Goal: Task Accomplishment & Management: Manage account settings

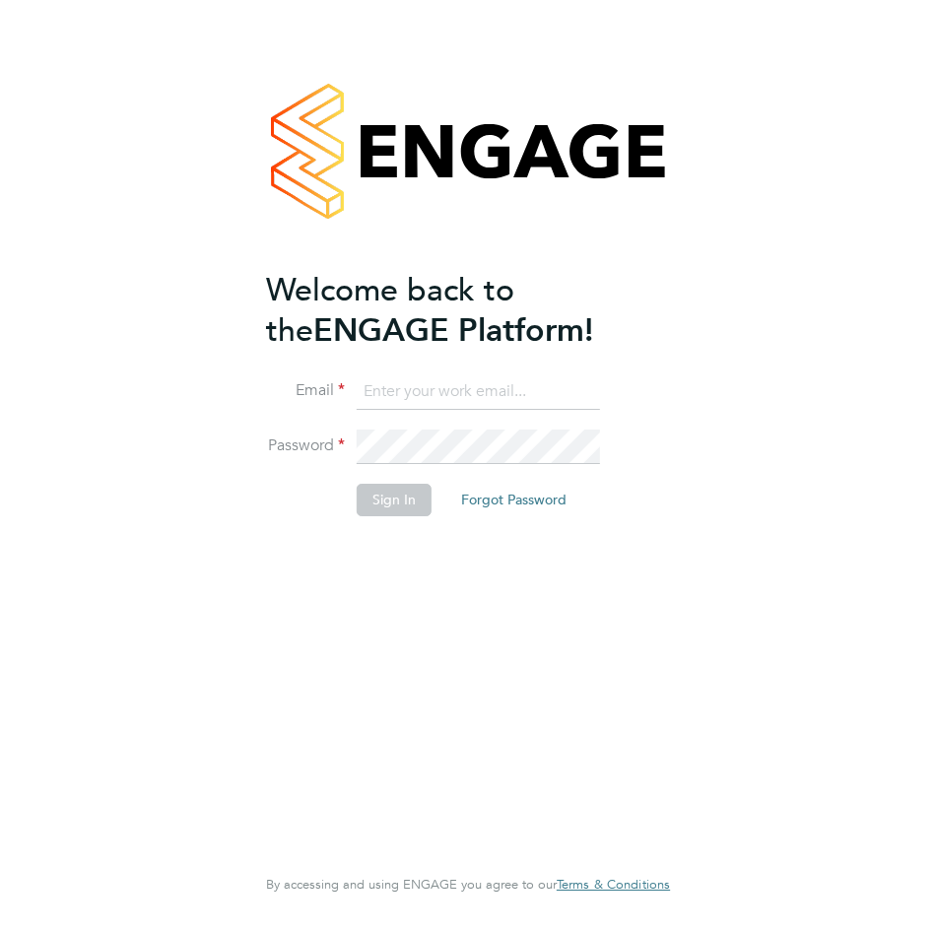
type input "[PERSON_NAME][EMAIL_ADDRESS][DOMAIN_NAME]"
click at [414, 506] on button "Sign In" at bounding box center [394, 500] width 75 height 32
click at [413, 497] on div "Sorry, we are having problems connecting to our services." at bounding box center [468, 466] width 936 height 932
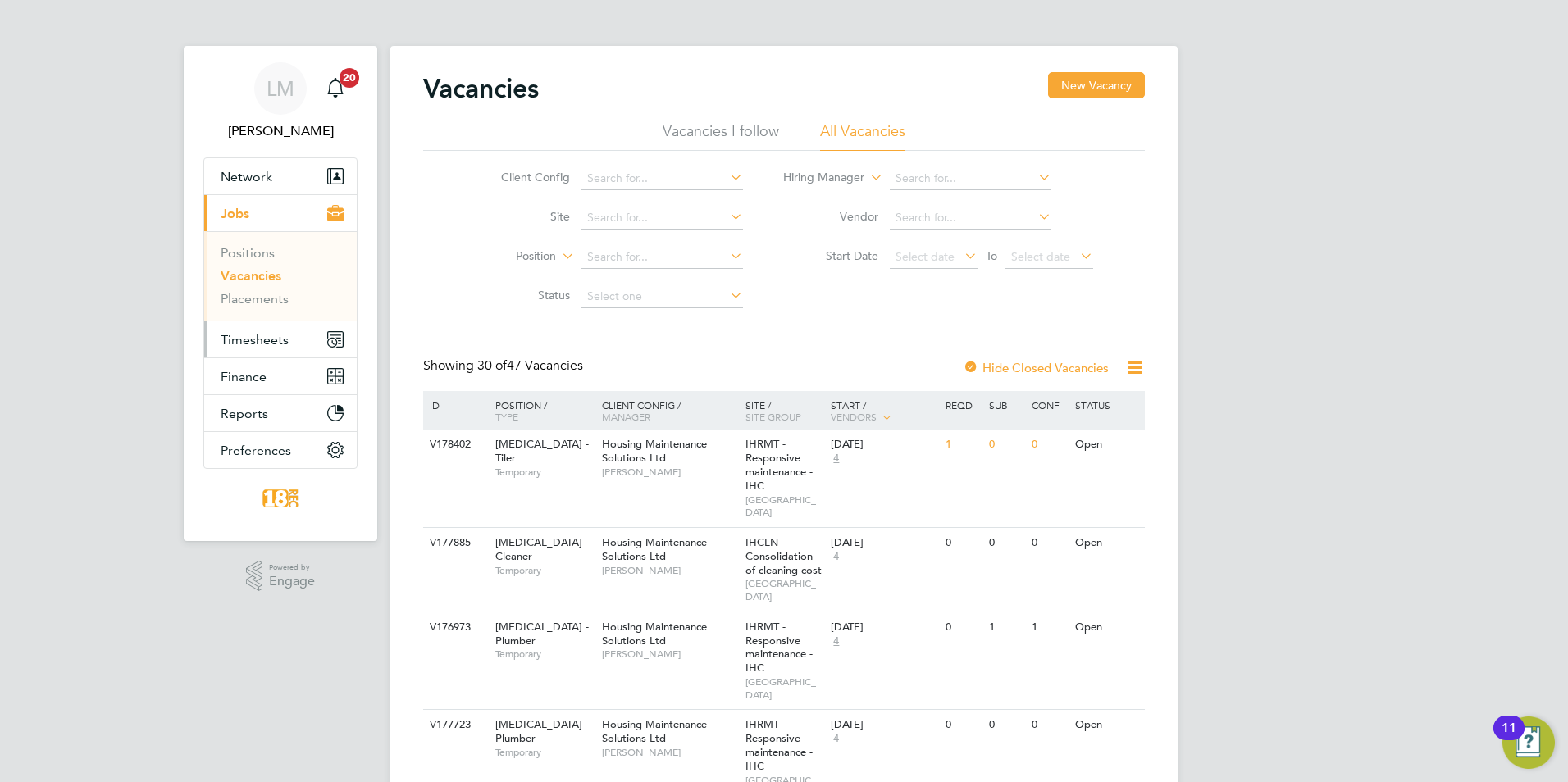
click at [259, 339] on span "Timesheets" at bounding box center [255, 339] width 68 height 16
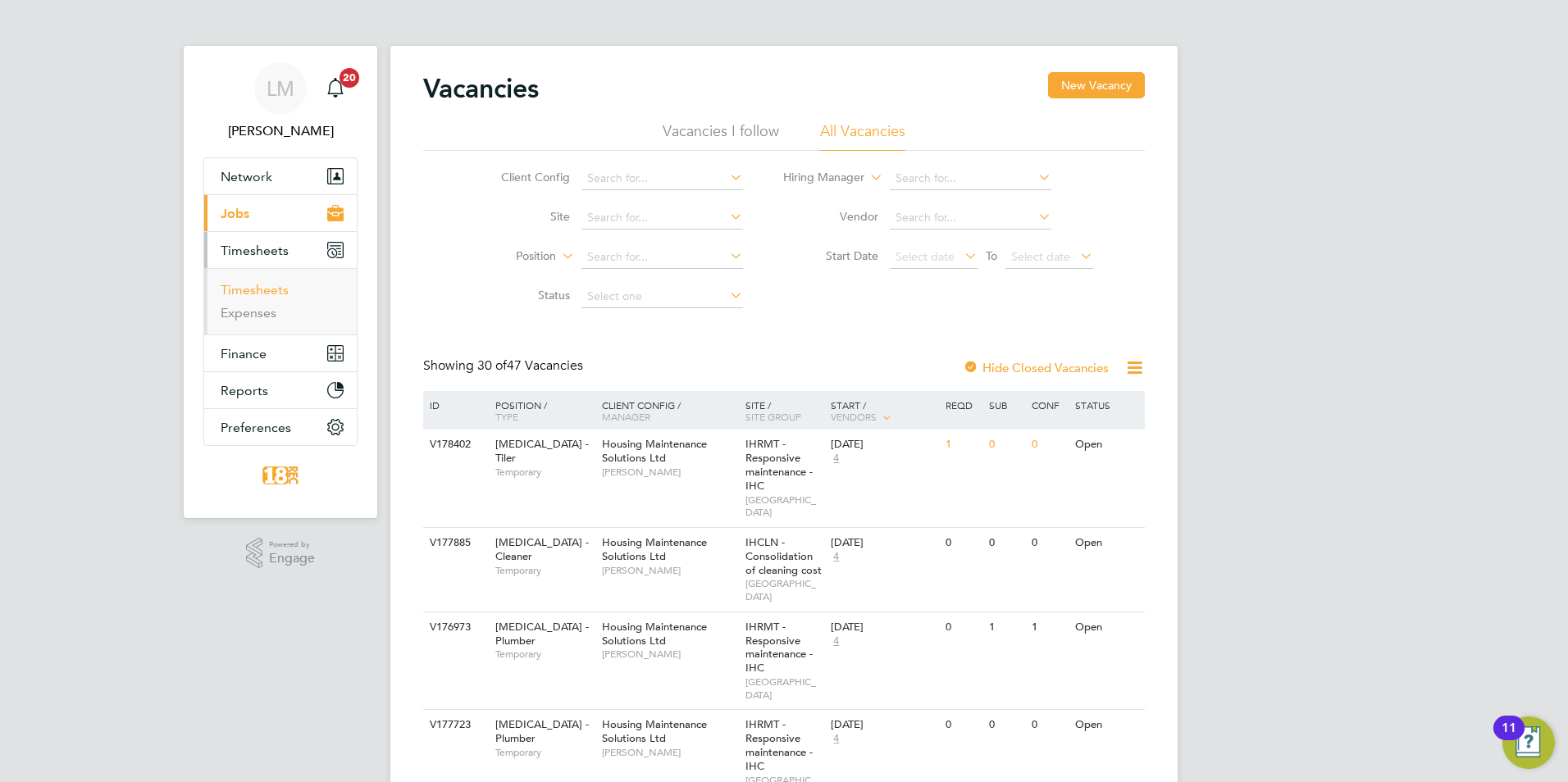
click at [279, 290] on link "Timesheets" at bounding box center [255, 290] width 68 height 16
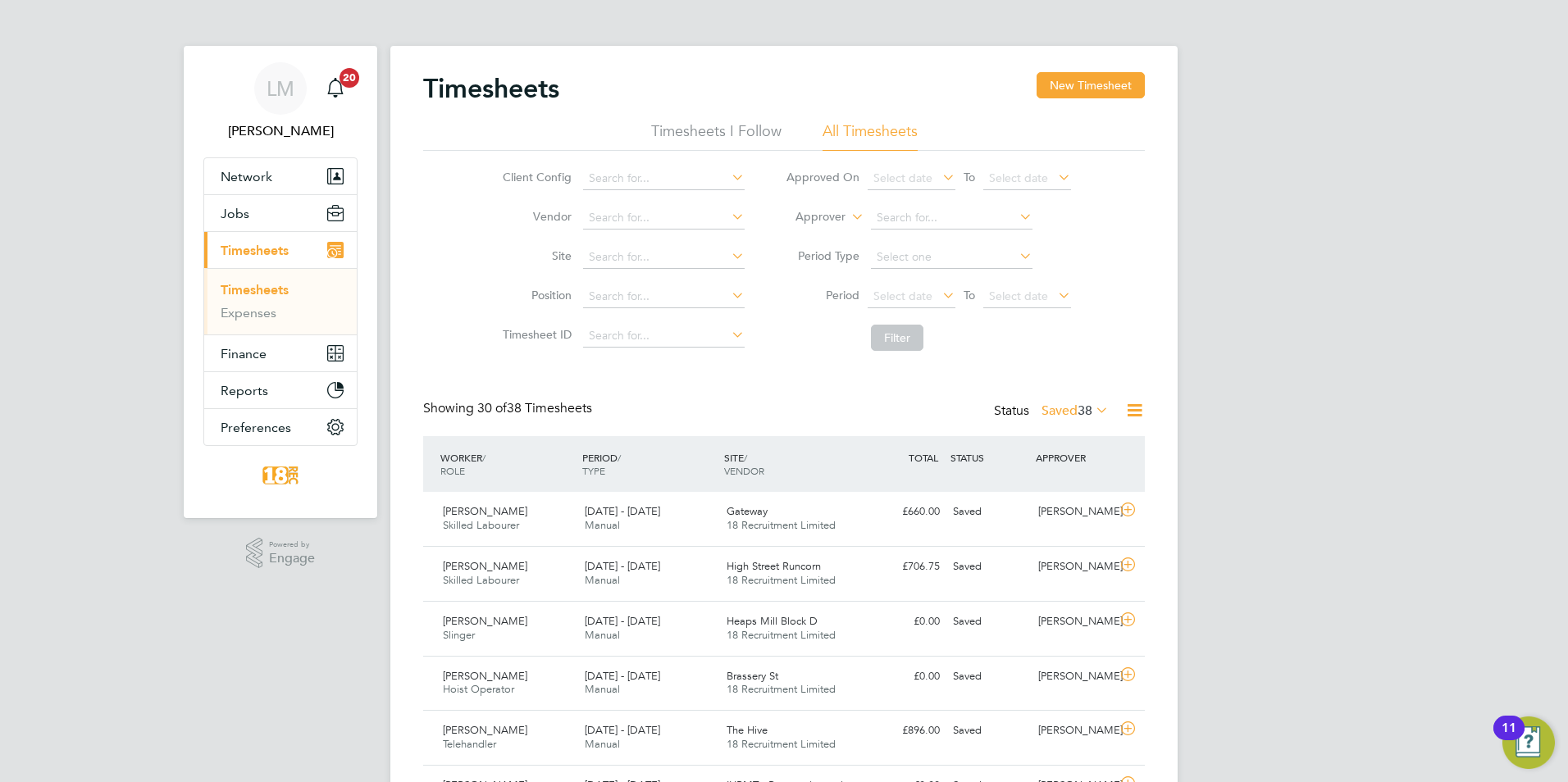
click at [1053, 408] on label "Saved 38" at bounding box center [1074, 411] width 67 height 17
click at [1064, 479] on li "Submitted" at bounding box center [1053, 487] width 76 height 23
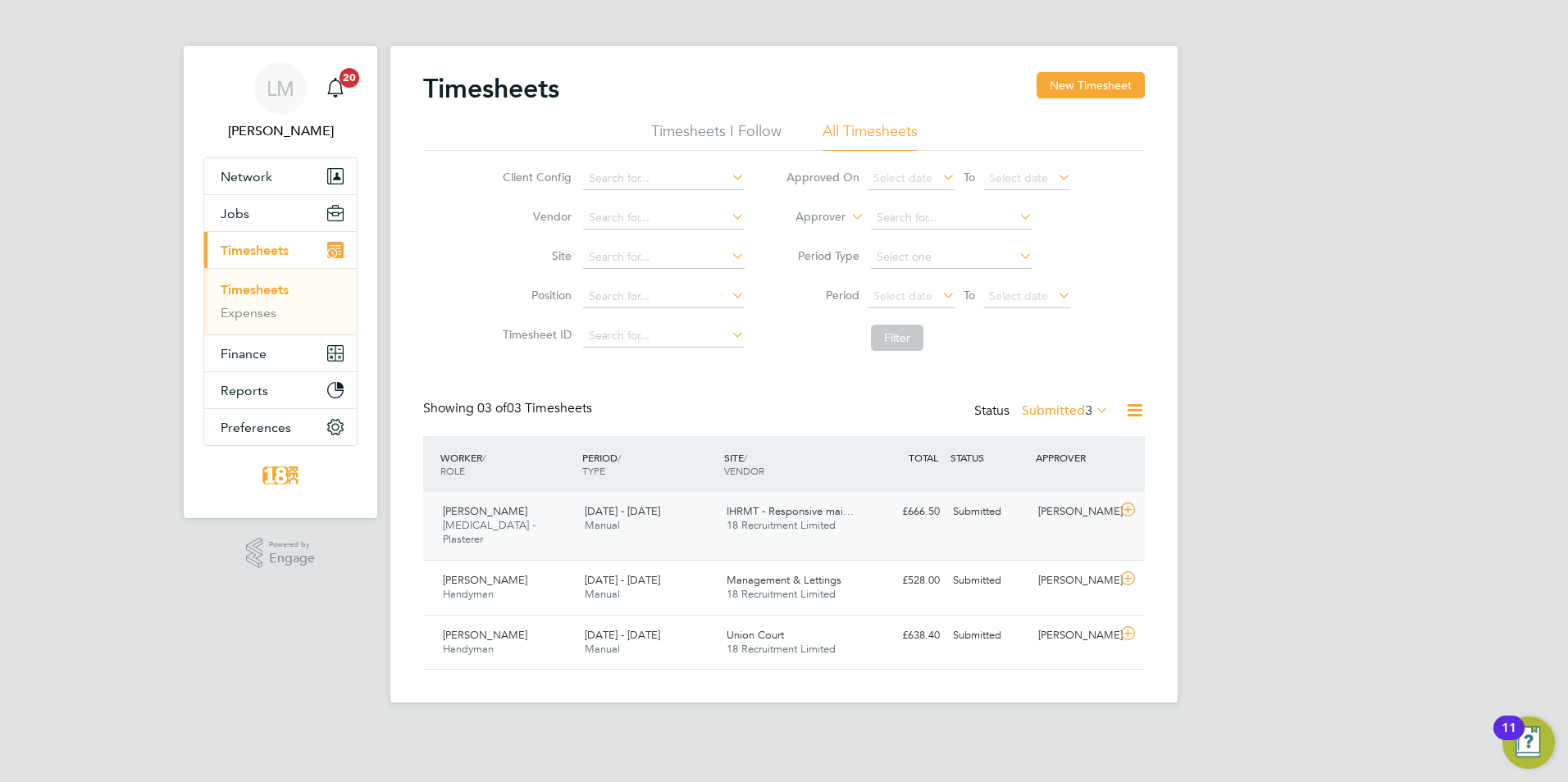
click at [869, 512] on div "£666.50 Submitted" at bounding box center [904, 512] width 85 height 27
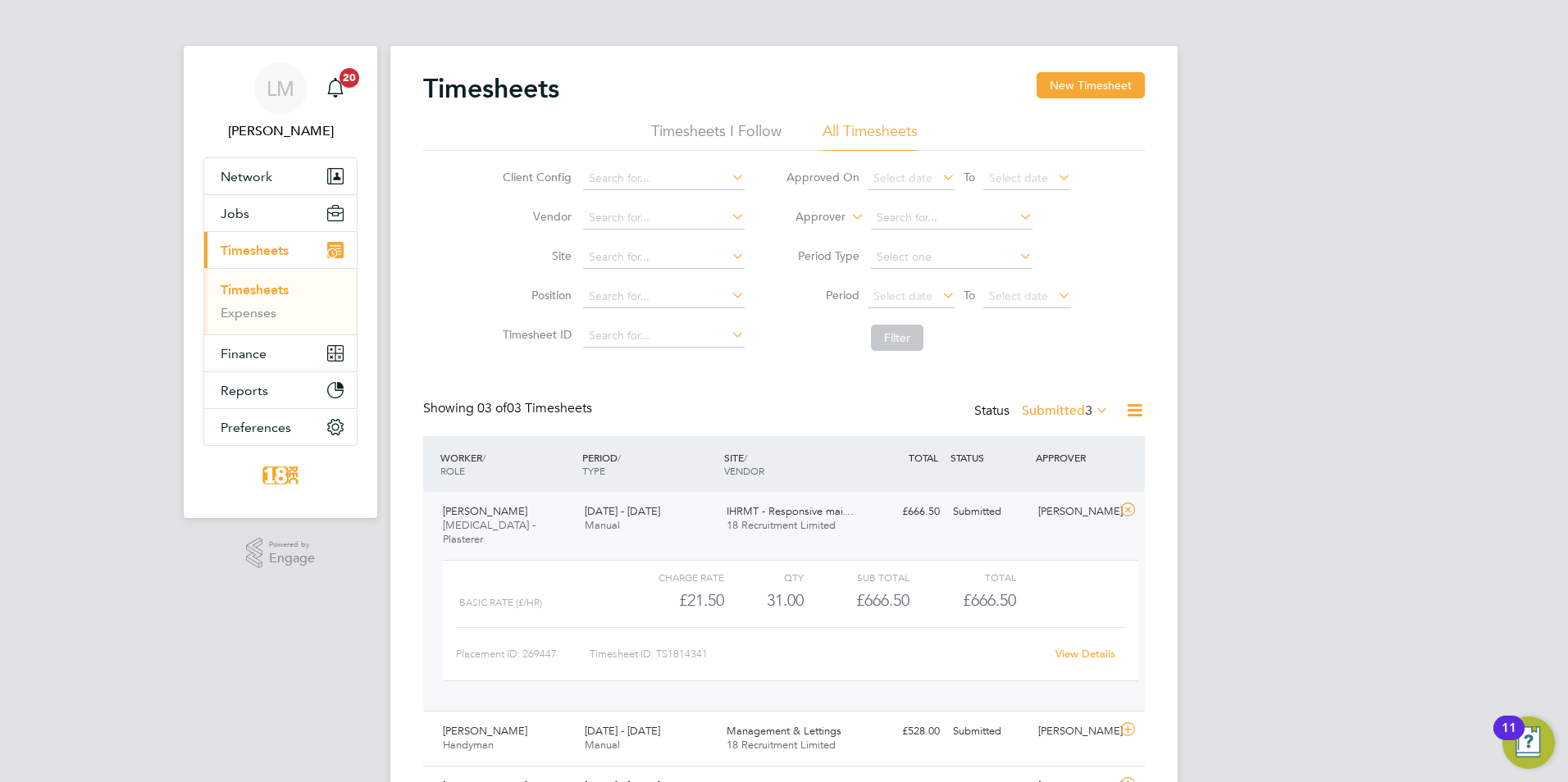
click at [1069, 646] on link "View Details" at bounding box center [1085, 653] width 60 height 14
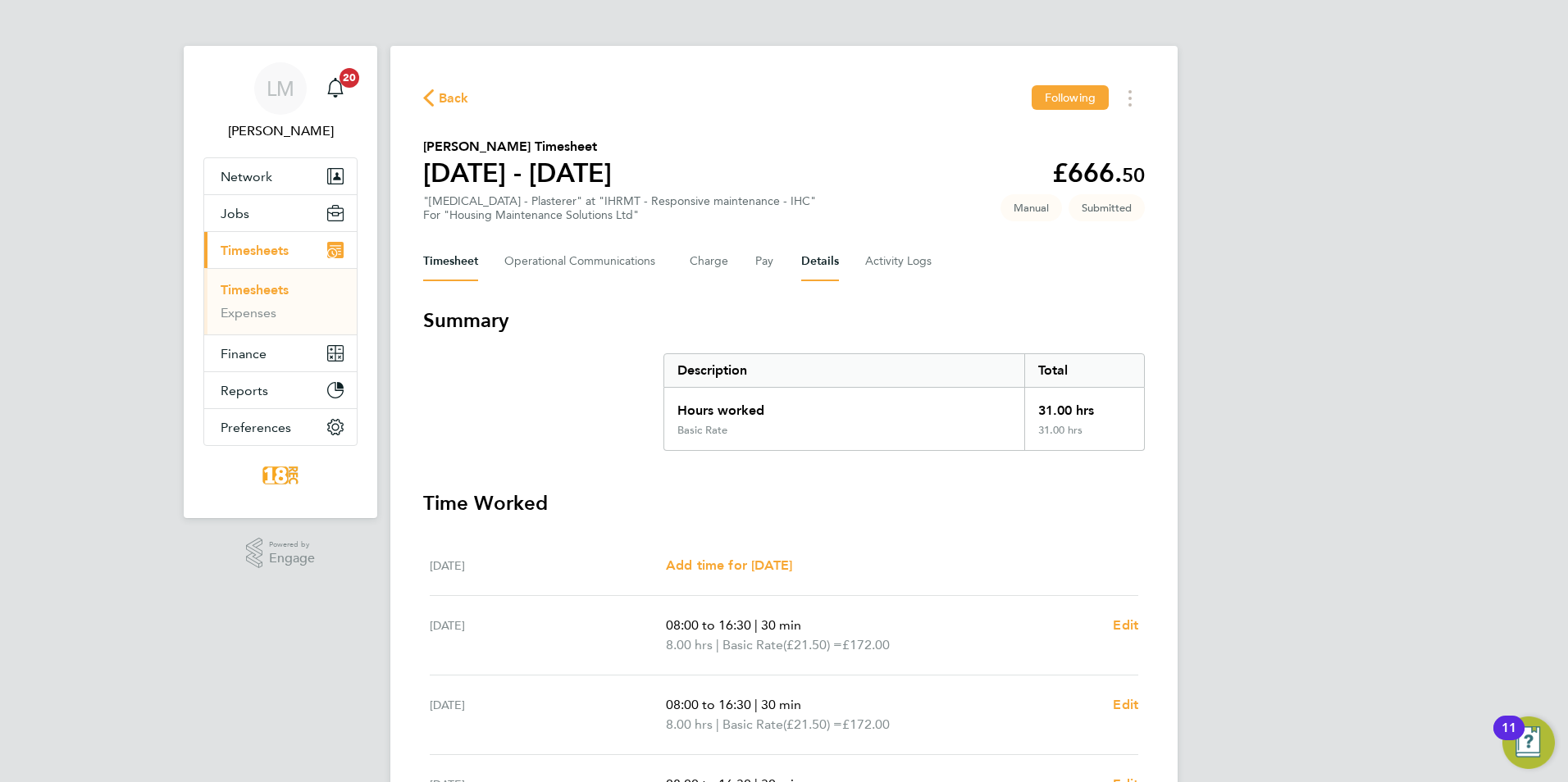
click at [812, 256] on button "Details" at bounding box center [820, 261] width 37 height 39
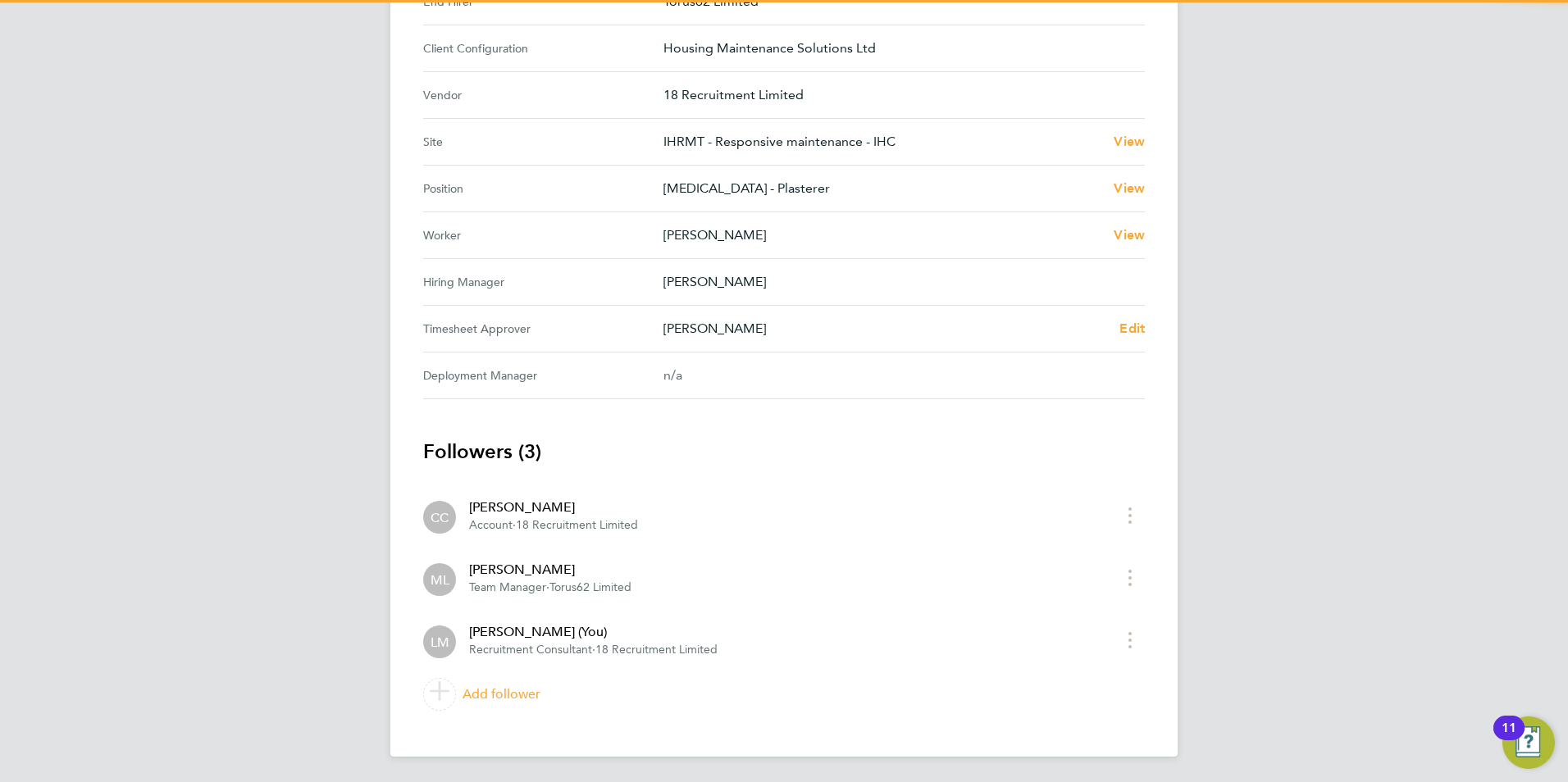
scroll to position [601, 0]
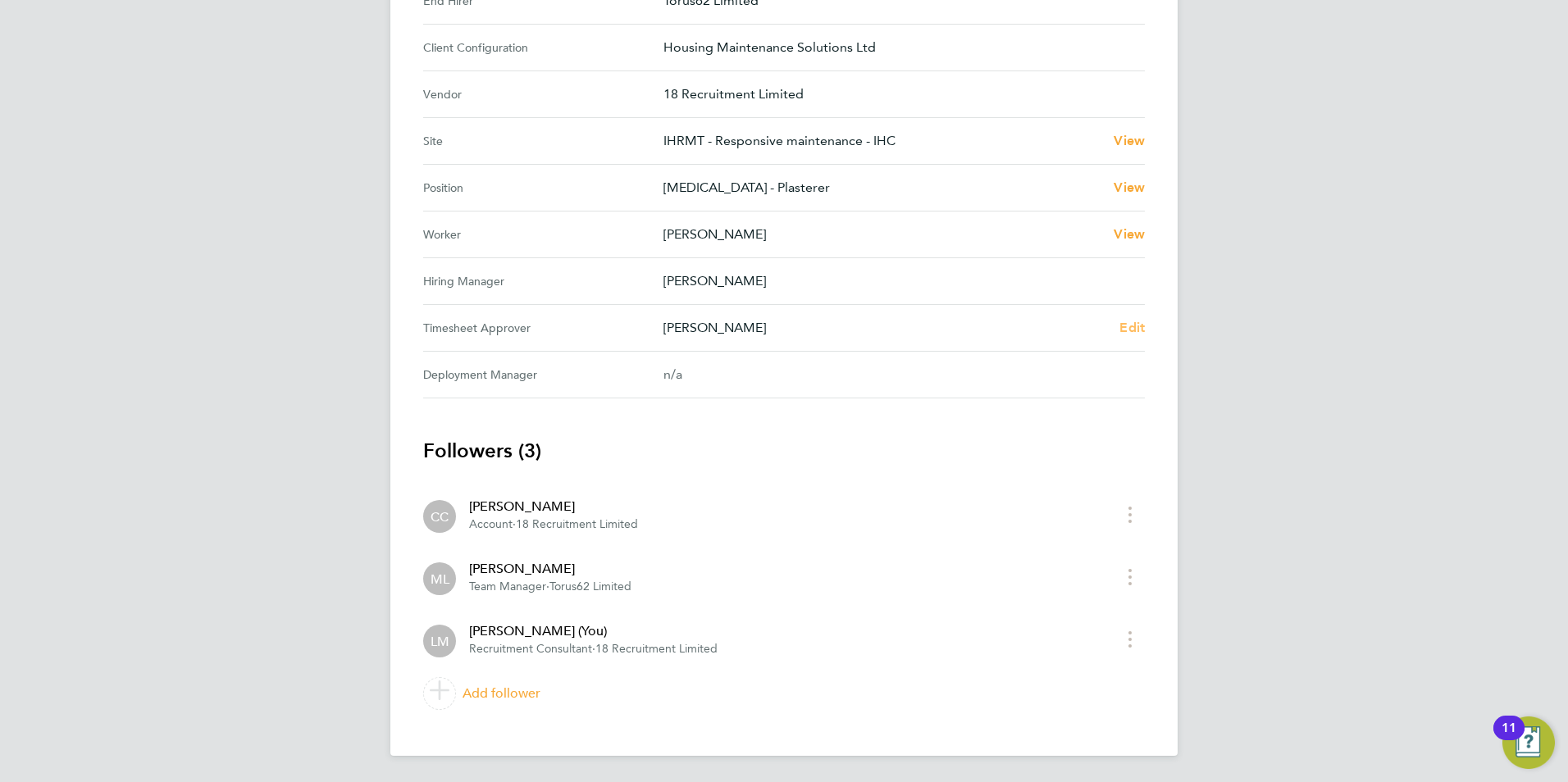
click at [1126, 329] on span "Edit" at bounding box center [1132, 327] width 26 height 16
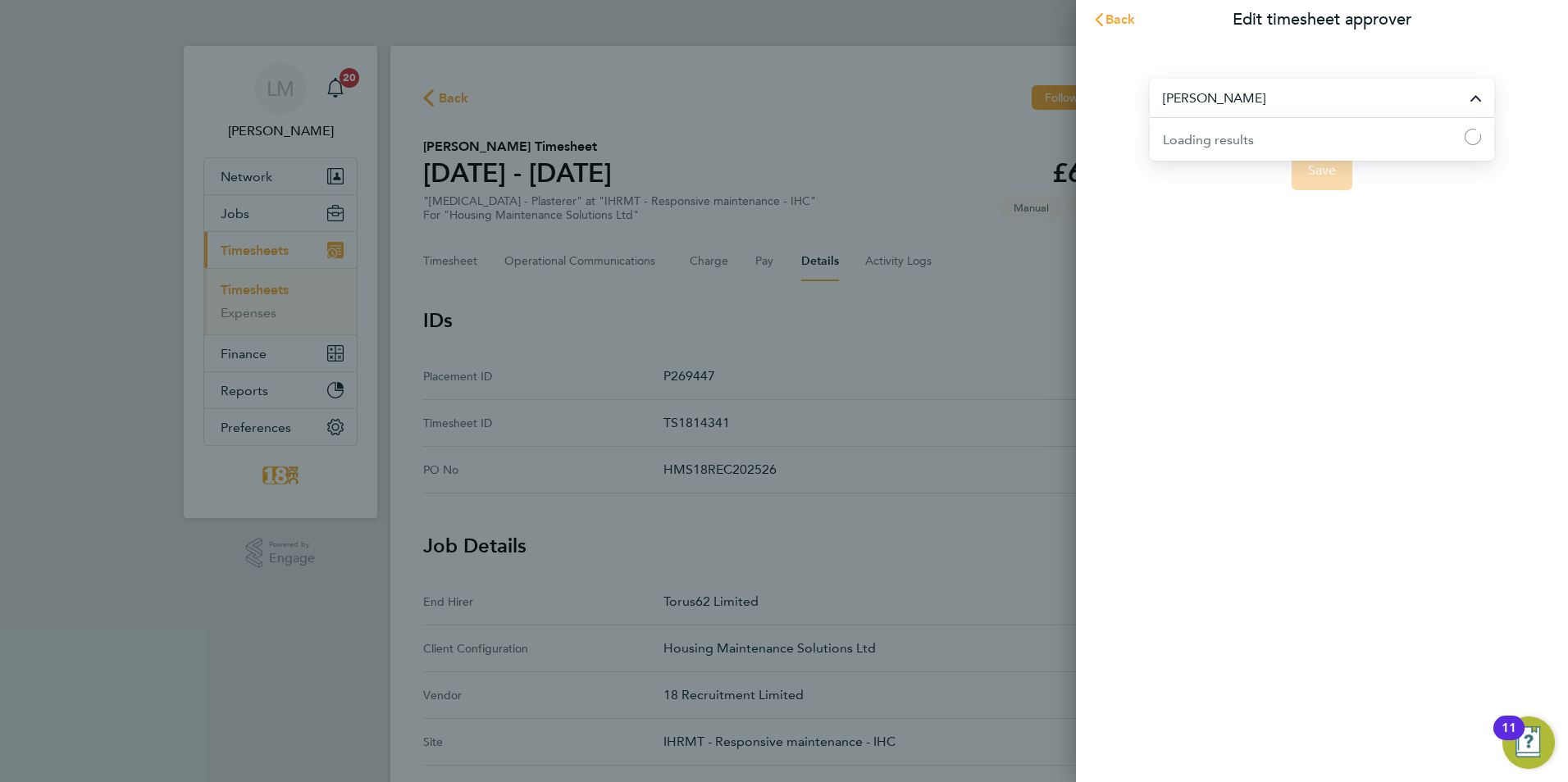
click at [1297, 104] on input "[PERSON_NAME]" at bounding box center [1322, 98] width 345 height 38
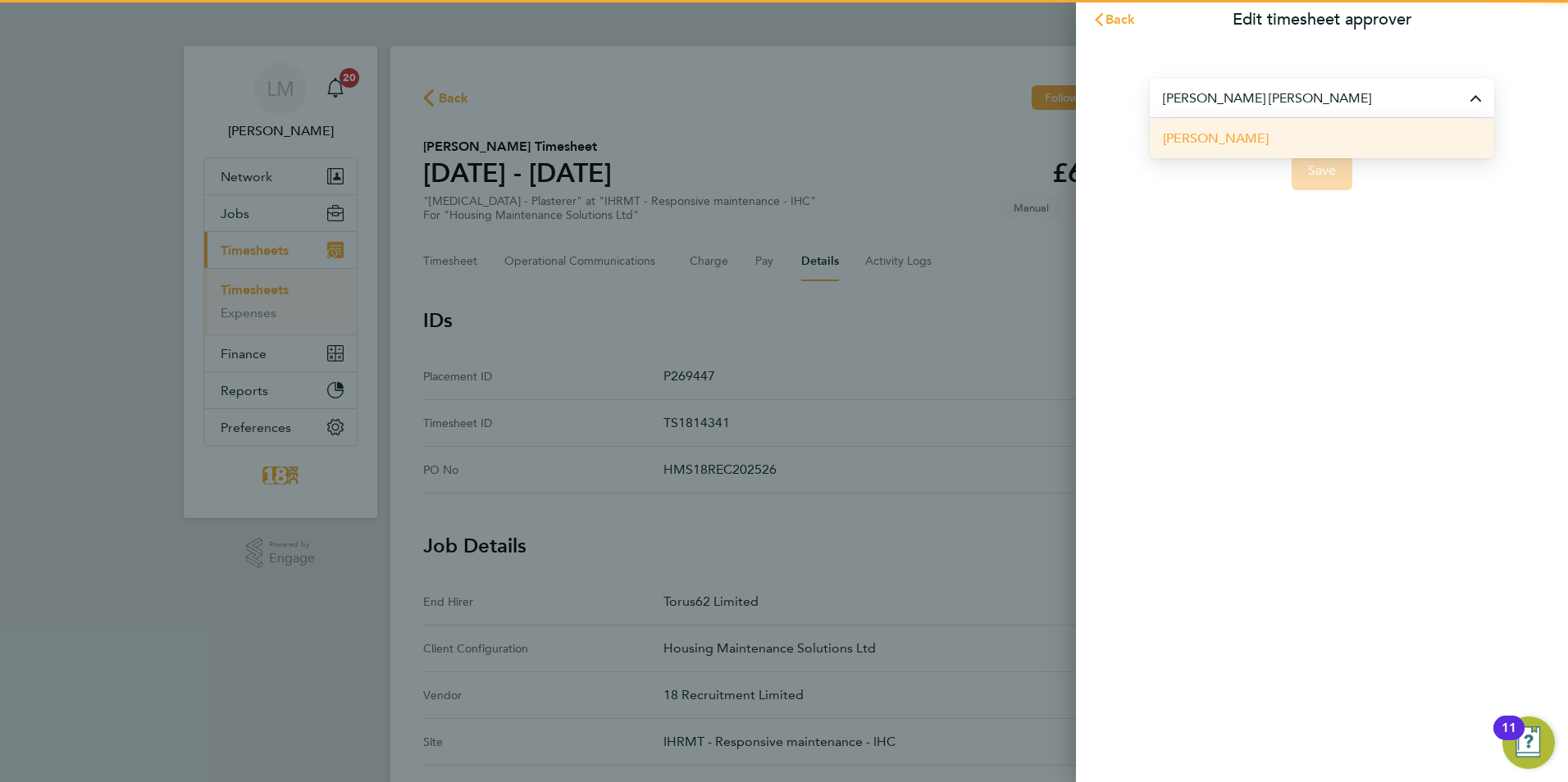
click at [1243, 140] on li "[PERSON_NAME]" at bounding box center [1322, 138] width 345 height 40
type input "[PERSON_NAME]"
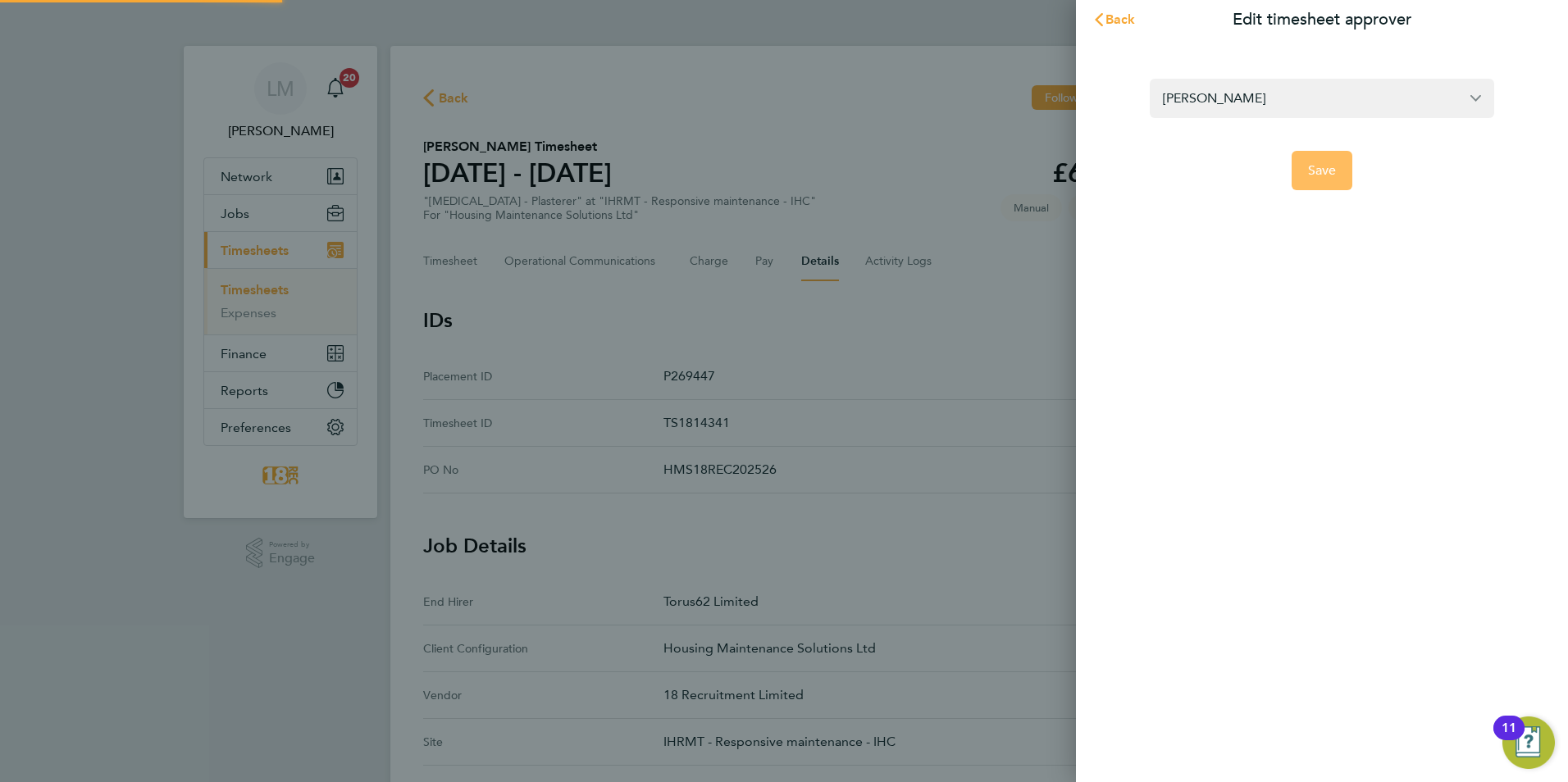
click at [1341, 181] on button "Save" at bounding box center [1322, 170] width 62 height 39
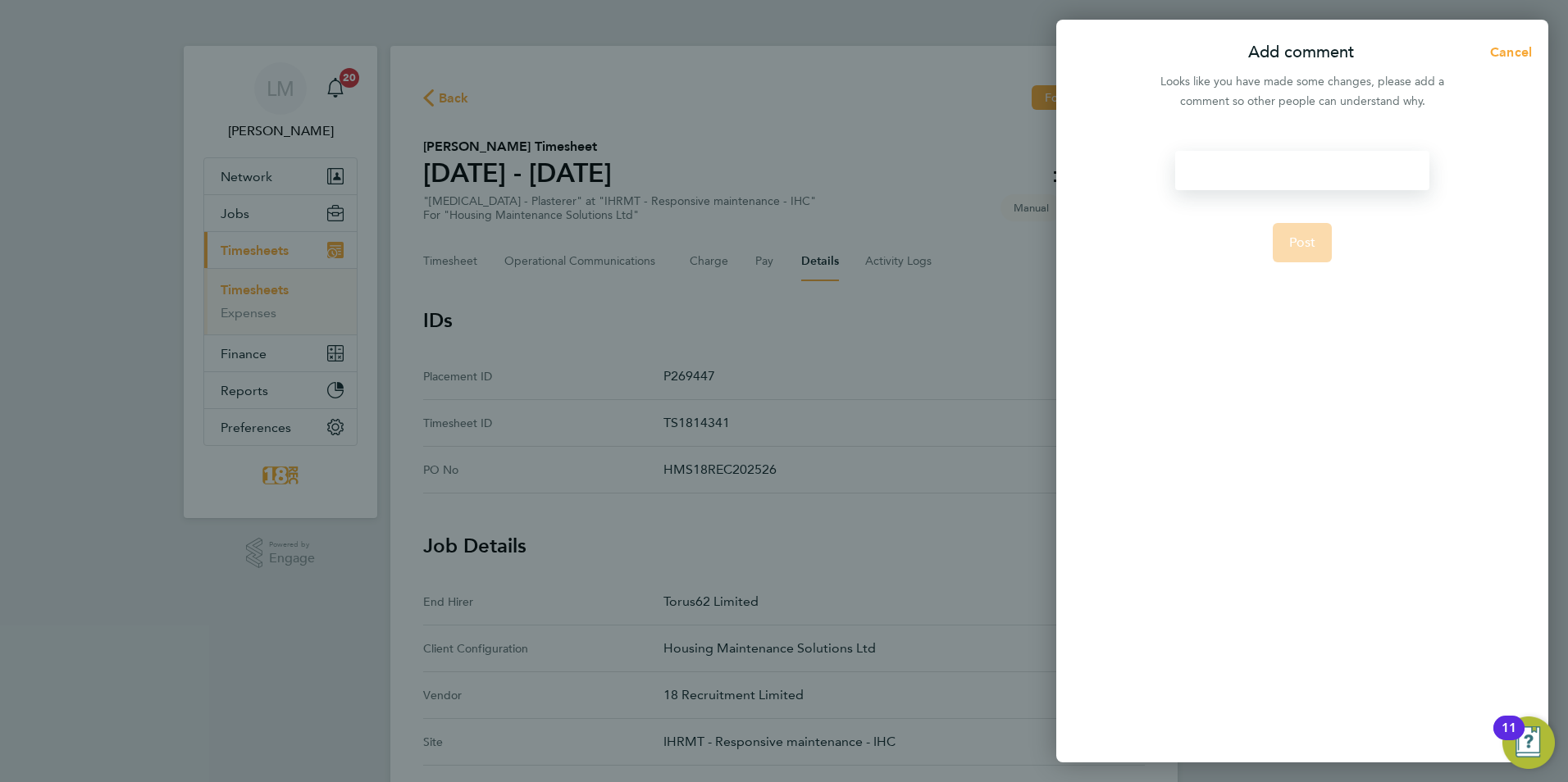
click at [1287, 171] on div at bounding box center [1302, 170] width 253 height 39
click at [1273, 168] on div at bounding box center [1302, 170] width 253 height 39
click at [1317, 249] on button "Post" at bounding box center [1303, 262] width 60 height 39
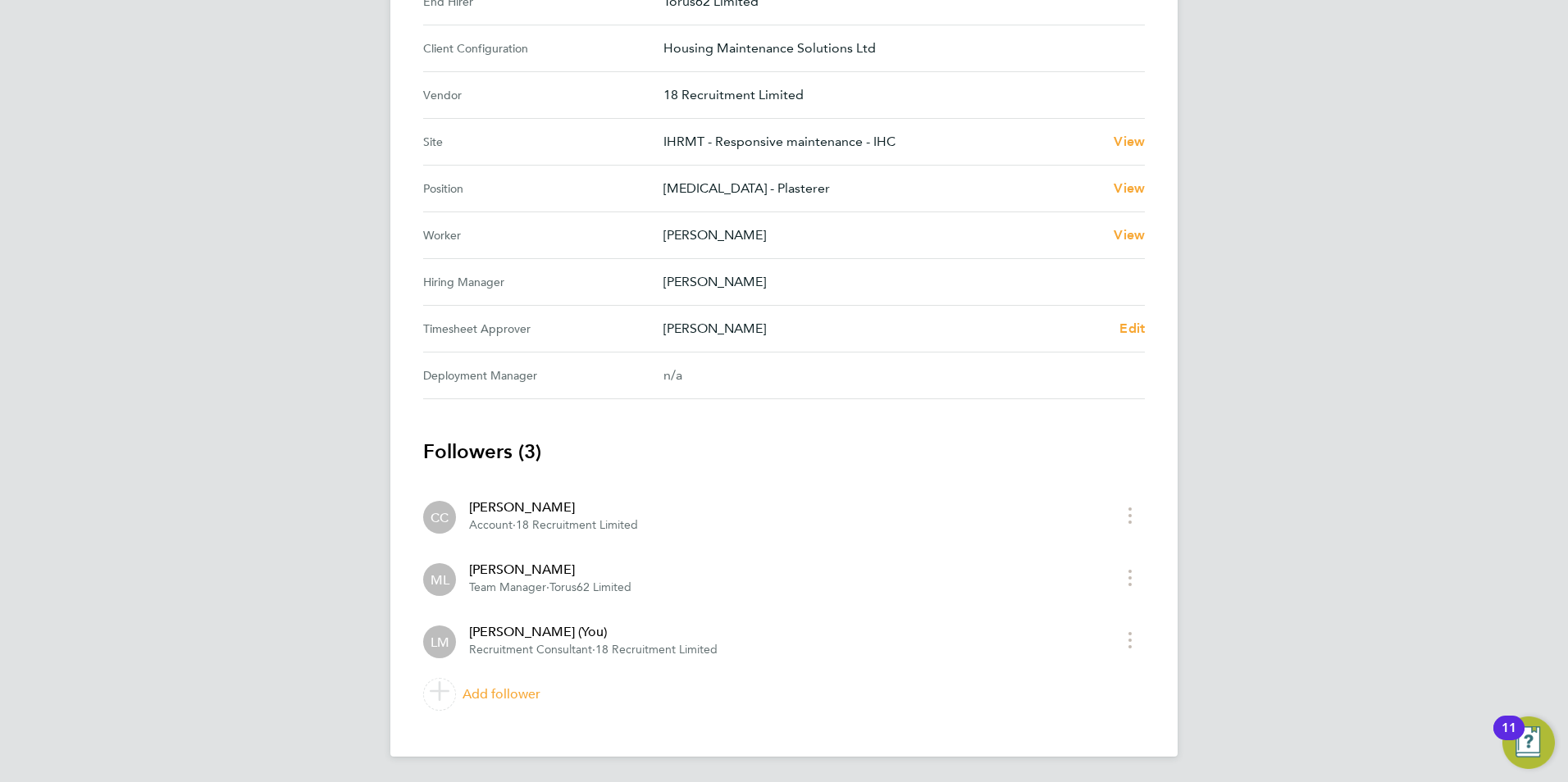
scroll to position [601, 0]
